Goal: Information Seeking & Learning: Learn about a topic

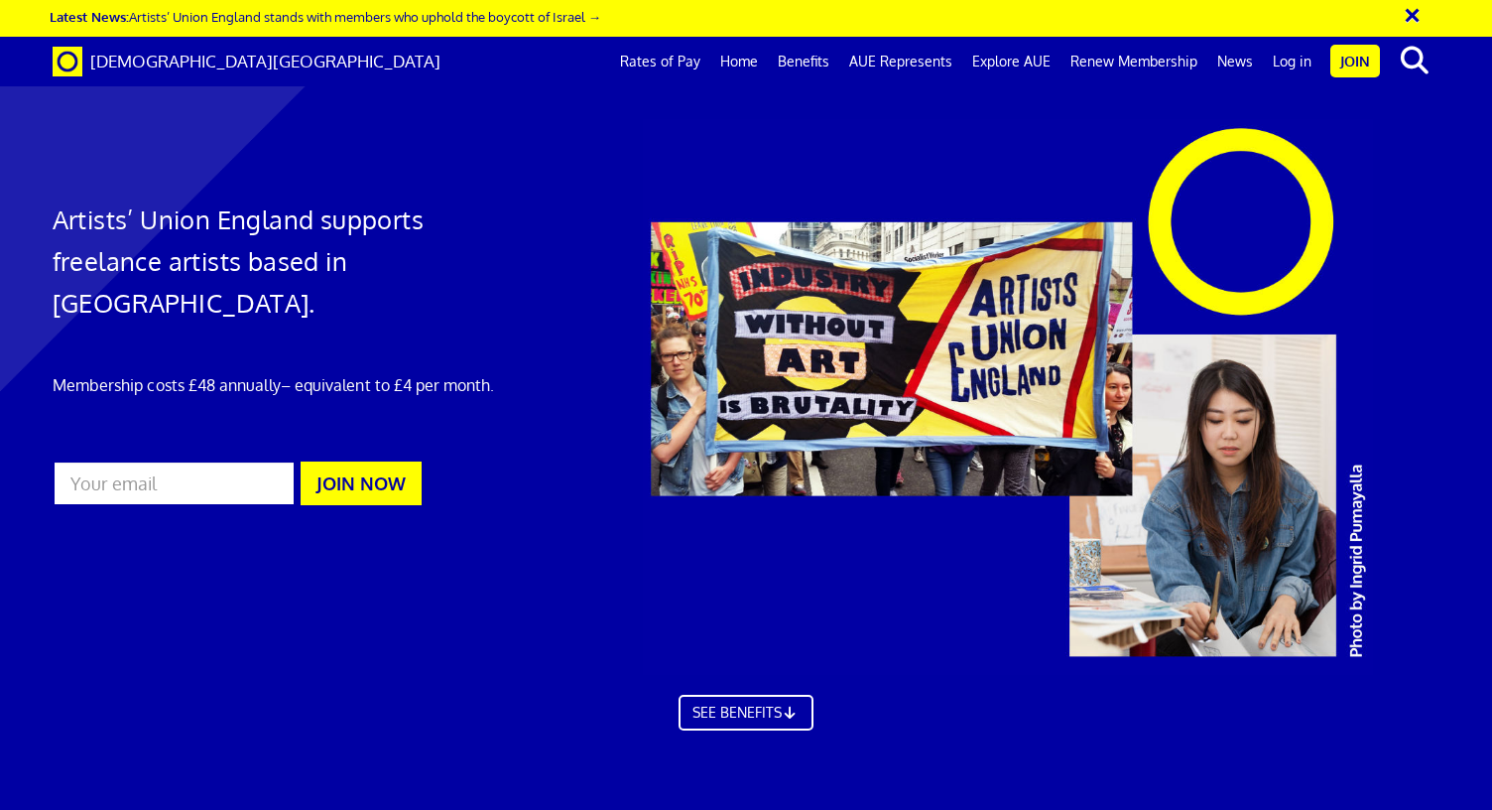
scroll to position [0, 14]
click at [1060, 64] on link "Explore AUE" at bounding box center [1011, 62] width 98 height 50
click at [1349, 60] on link "Join" at bounding box center [1356, 61] width 50 height 33
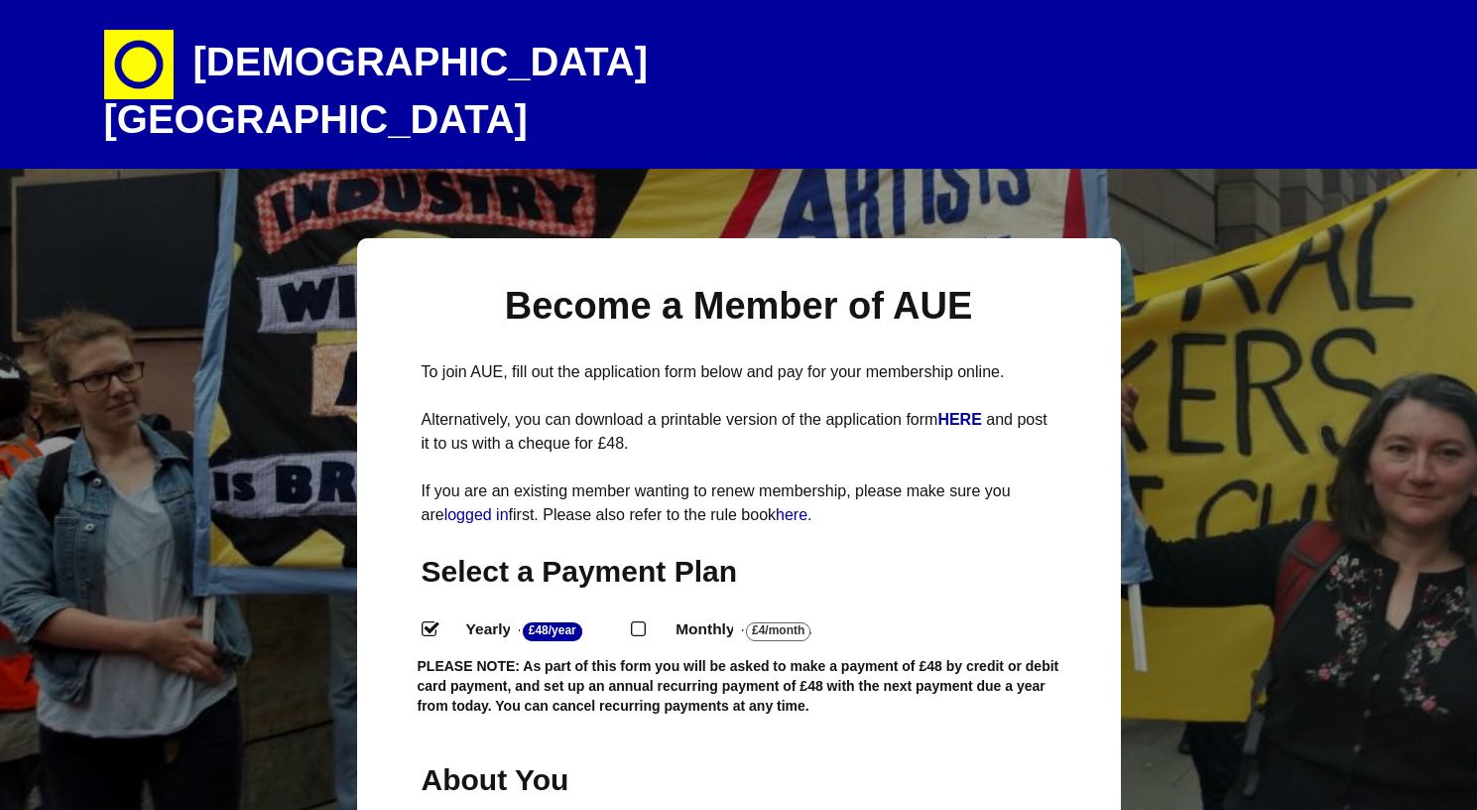
select select
click at [1349, 60] on link "Artists' Union England Artists are workers too and deserve fair pay and working…" at bounding box center [739, 84] width 1270 height 169
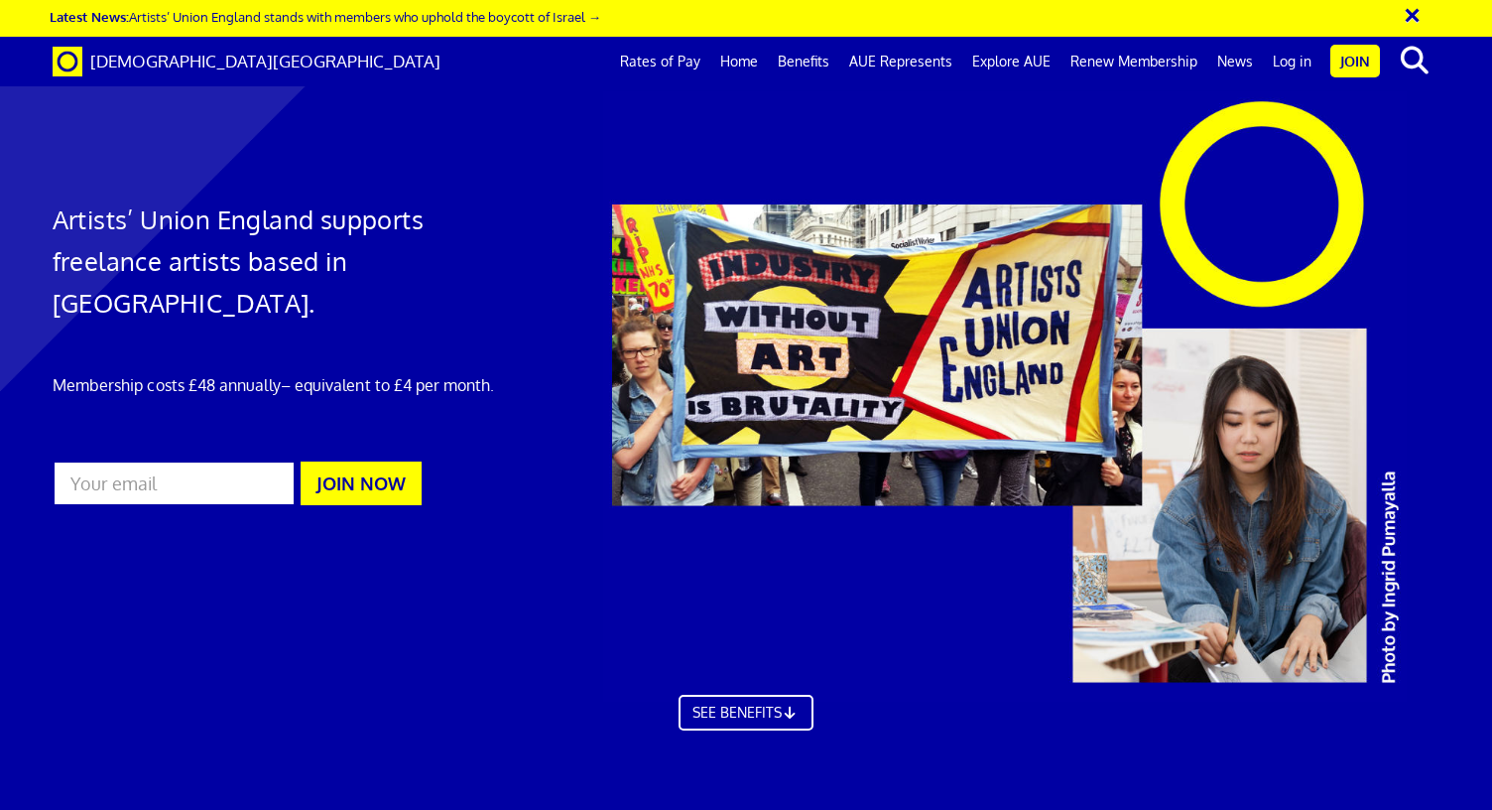
scroll to position [0, 14]
click at [949, 503] on div at bounding box center [1041, 396] width 910 height 611
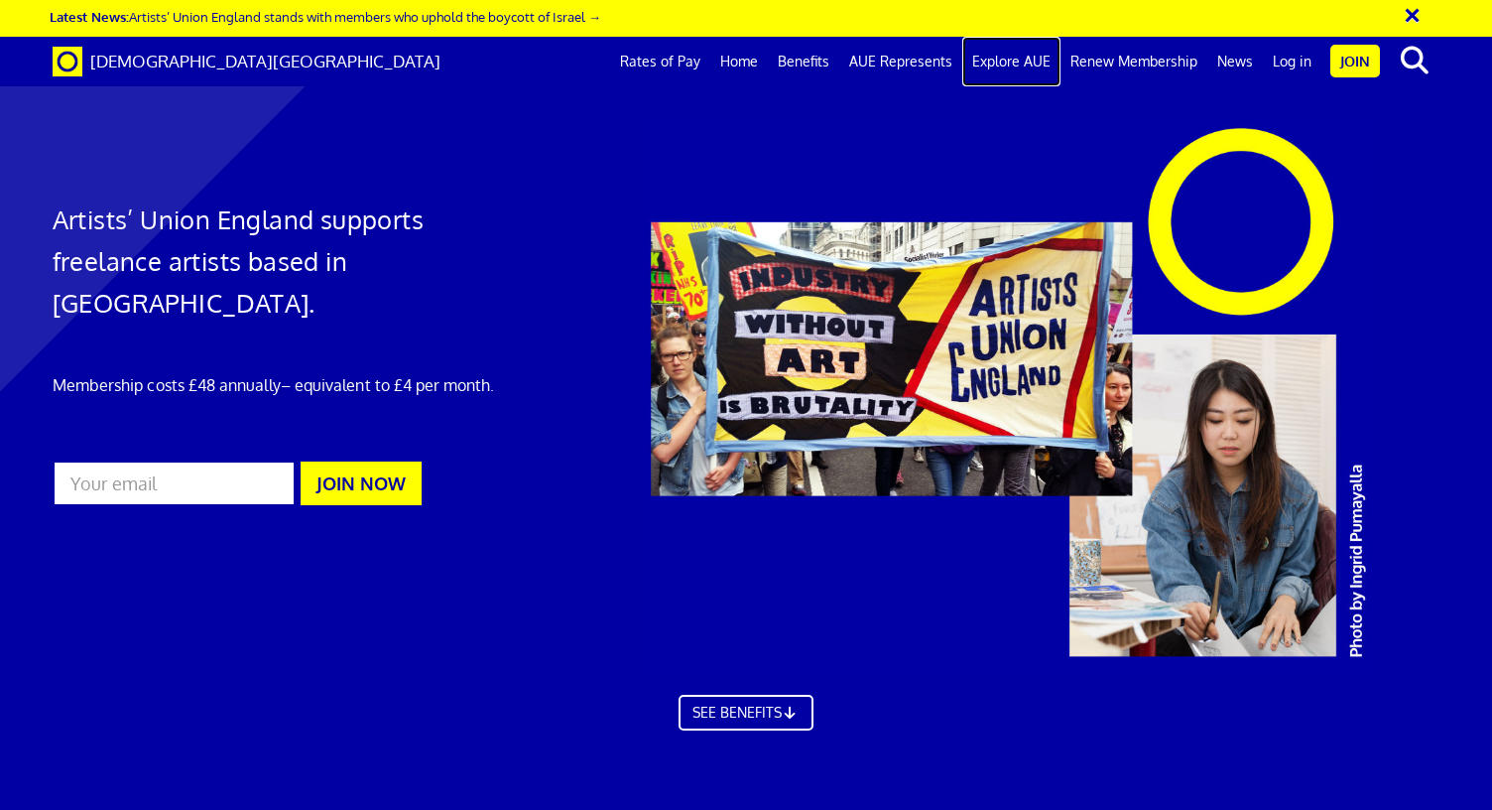
click at [1015, 57] on link "Explore AUE" at bounding box center [1011, 62] width 98 height 50
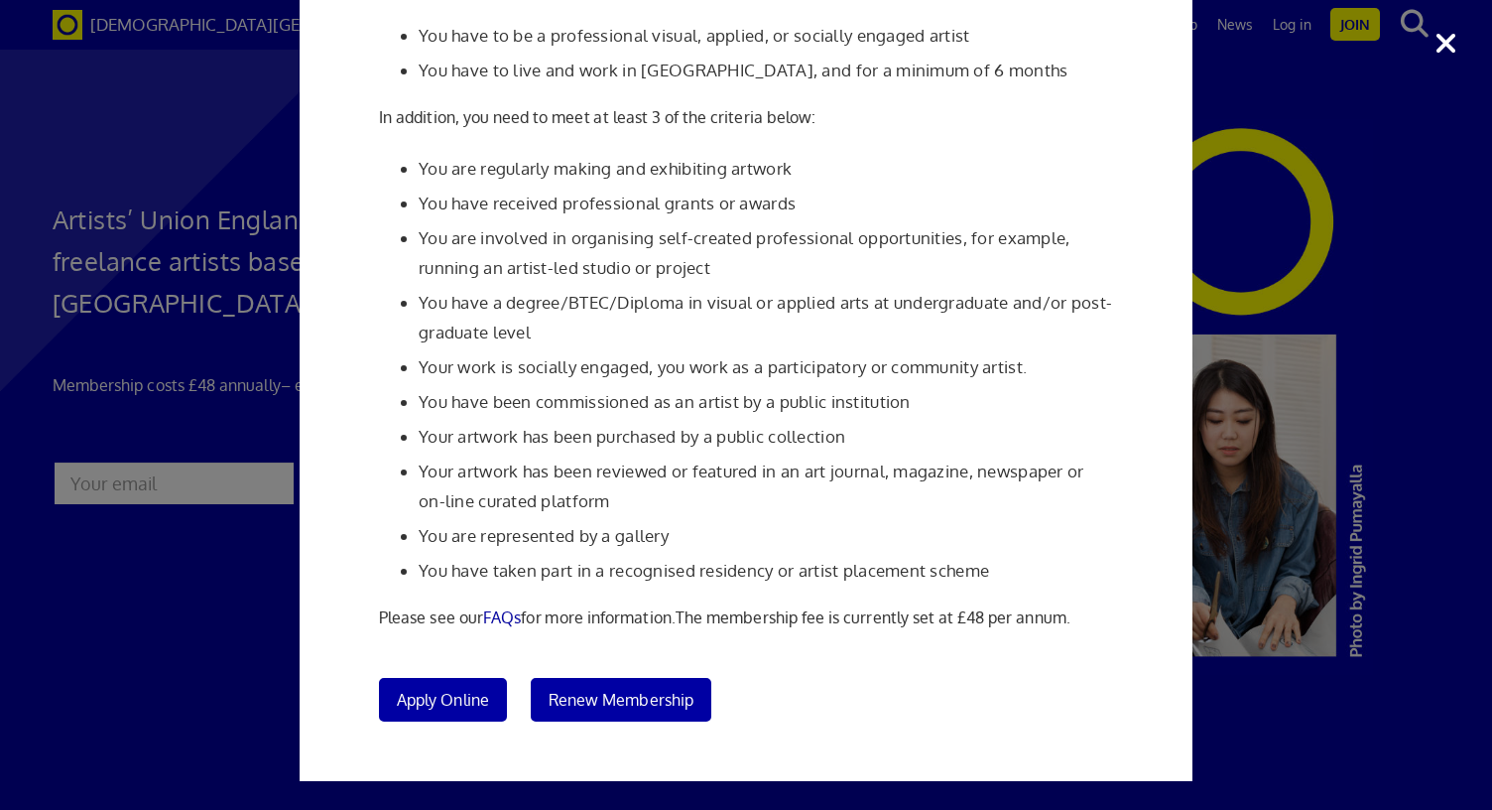
scroll to position [198, 0]
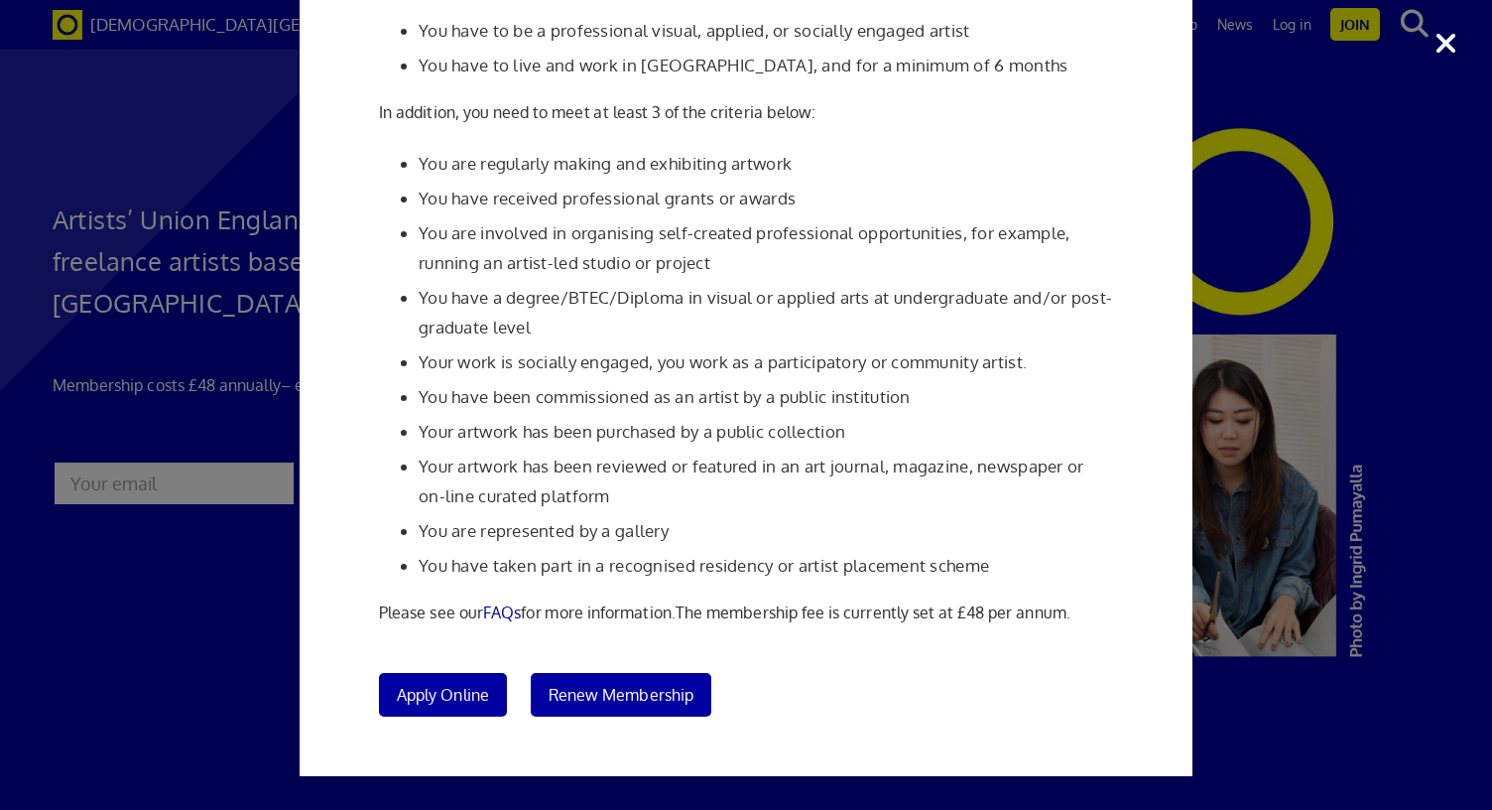
click at [322, 555] on div "Membership Criteria In order to join Artists' Union England: You have to be a p…" at bounding box center [746, 303] width 893 height 945
click at [86, 784] on div "Membership Criteria In order to join Artists' Union England: You have to be a p…" at bounding box center [746, 405] width 1492 height 810
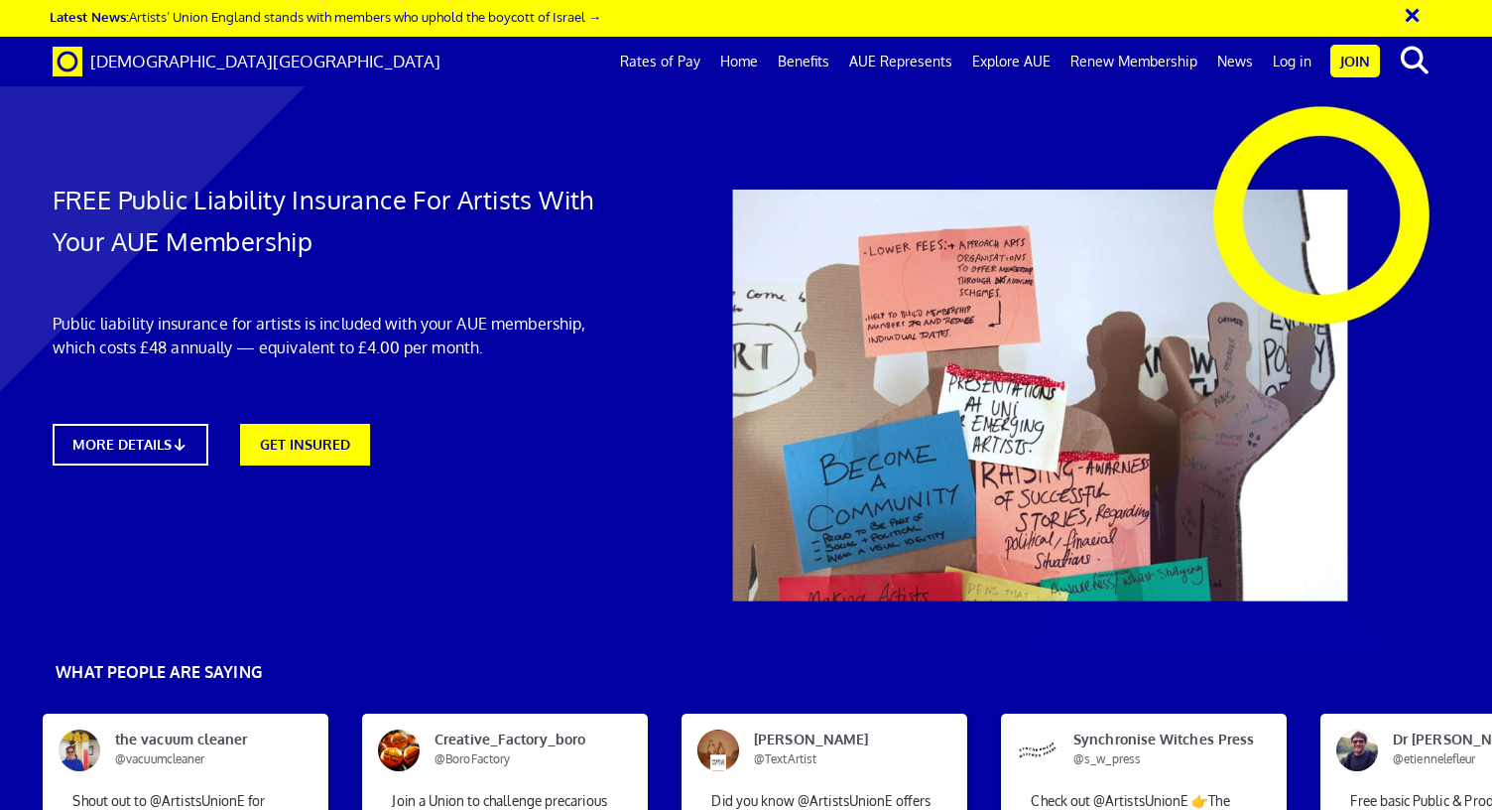
scroll to position [1032, 0]
